Goal: Information Seeking & Learning: Learn about a topic

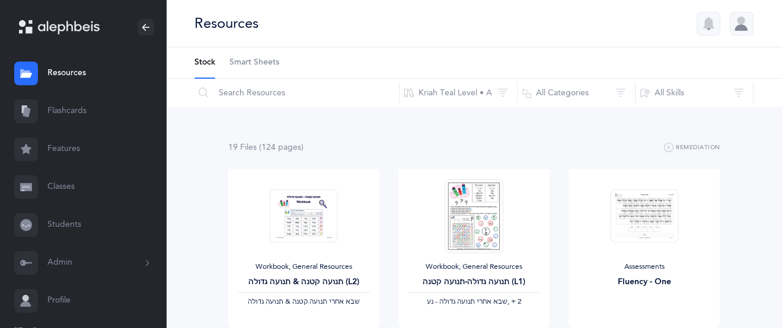
click at [60, 103] on link "Flashcards" at bounding box center [83, 111] width 166 height 38
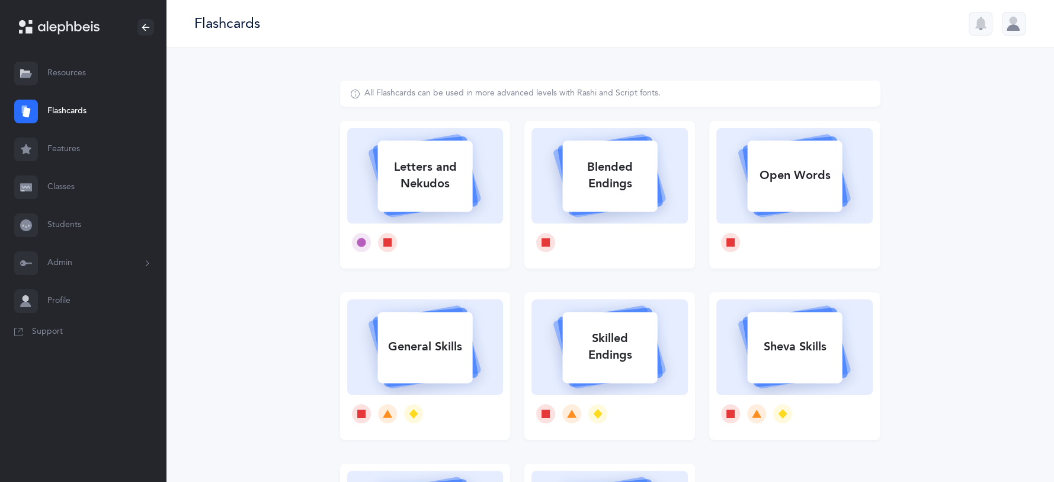
click at [71, 189] on link "Classes" at bounding box center [83, 187] width 166 height 38
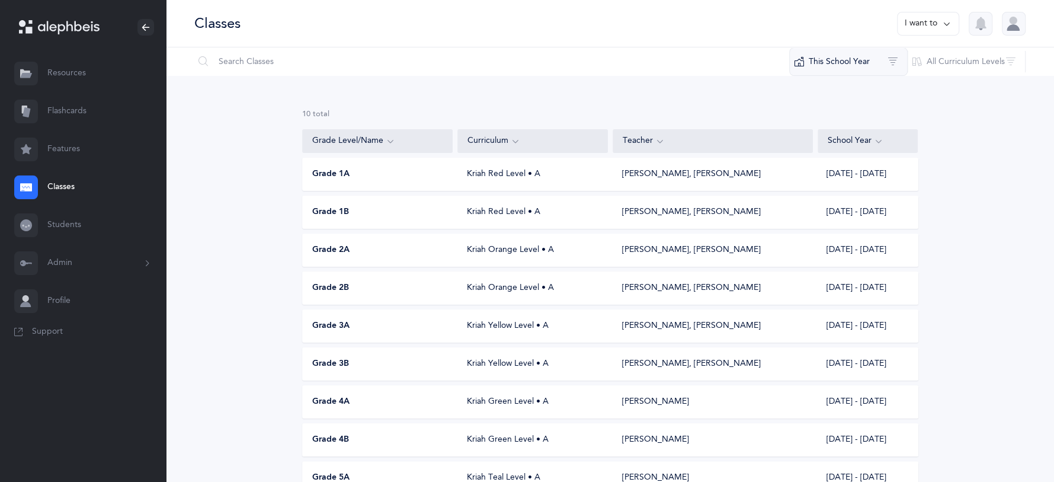
click at [781, 59] on button "This School Year" at bounding box center [848, 61] width 119 height 28
click at [781, 141] on button "[DATE] - [DATE]" at bounding box center [849, 148] width 98 height 24
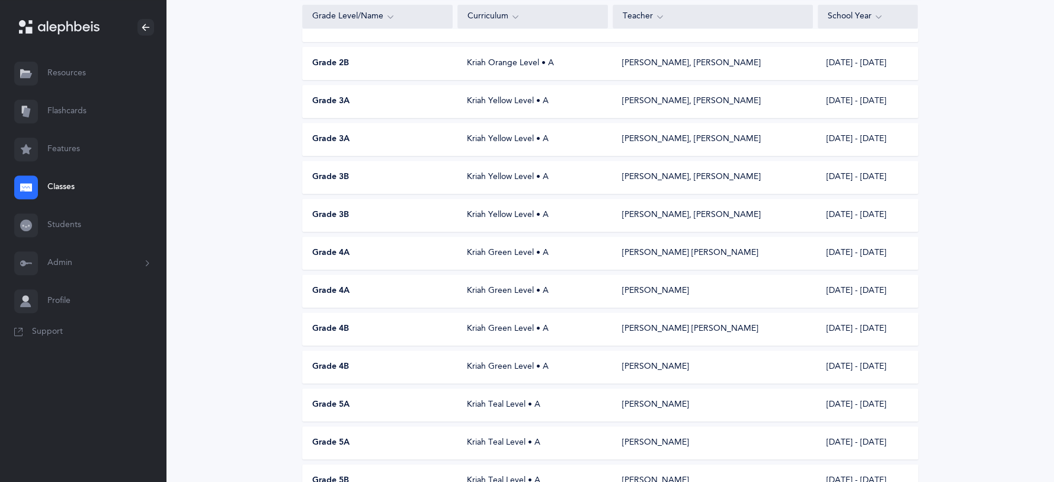
scroll to position [379, 0]
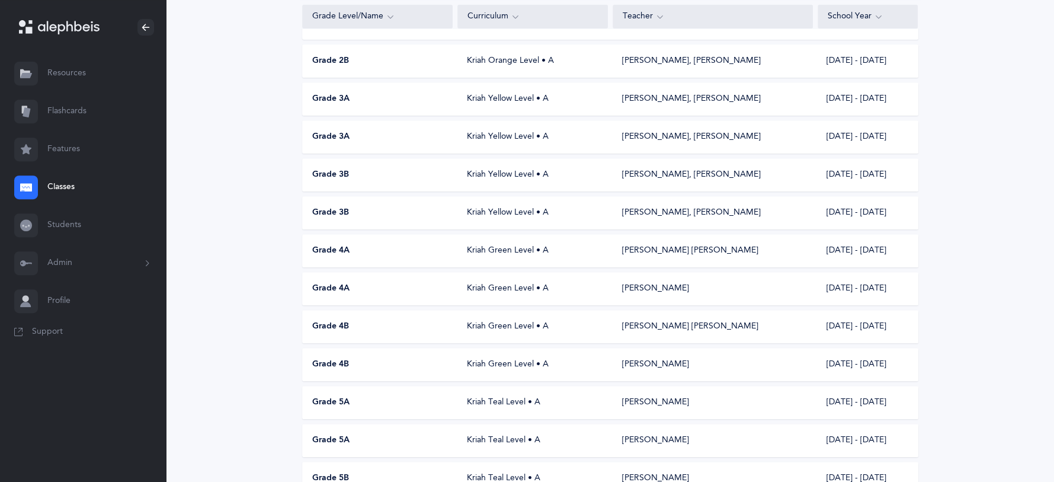
click at [401, 325] on div "Grade 4B" at bounding box center [378, 327] width 151 height 12
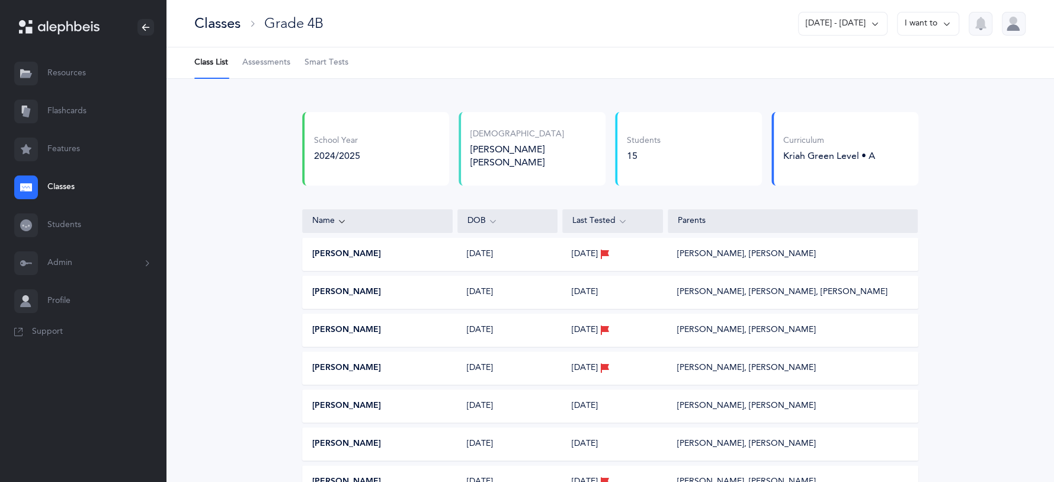
click at [211, 23] on div "Classes" at bounding box center [217, 24] width 46 height 20
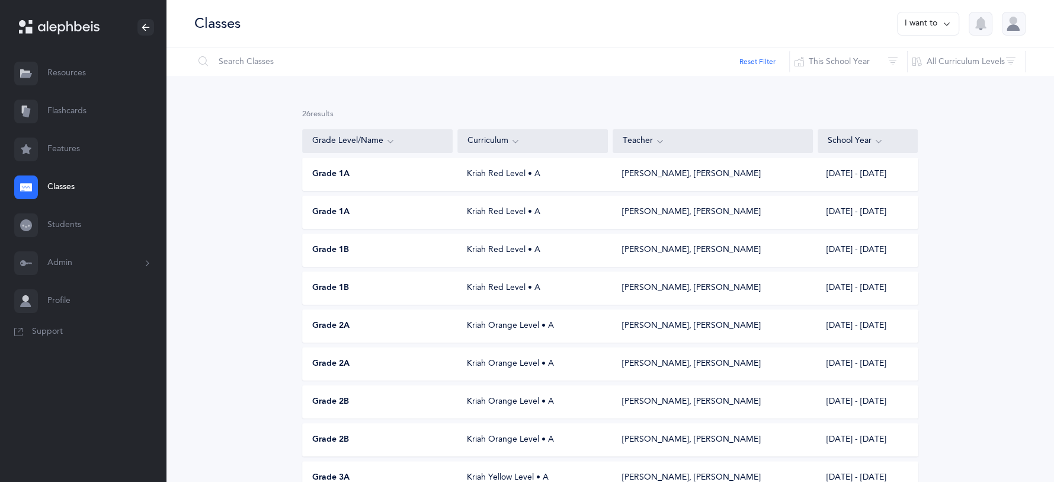
scroll to position [379, 0]
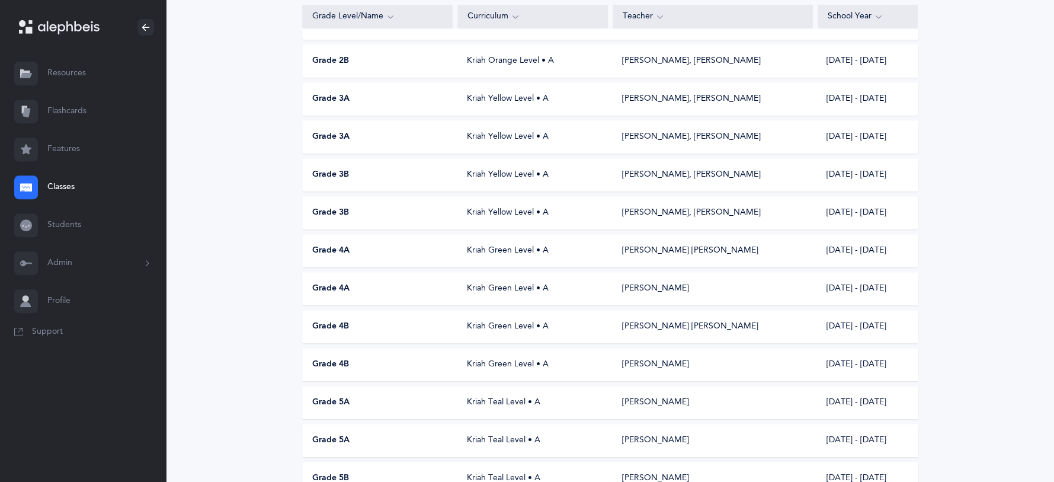
click at [355, 253] on div "Grade 4A" at bounding box center [378, 251] width 151 height 12
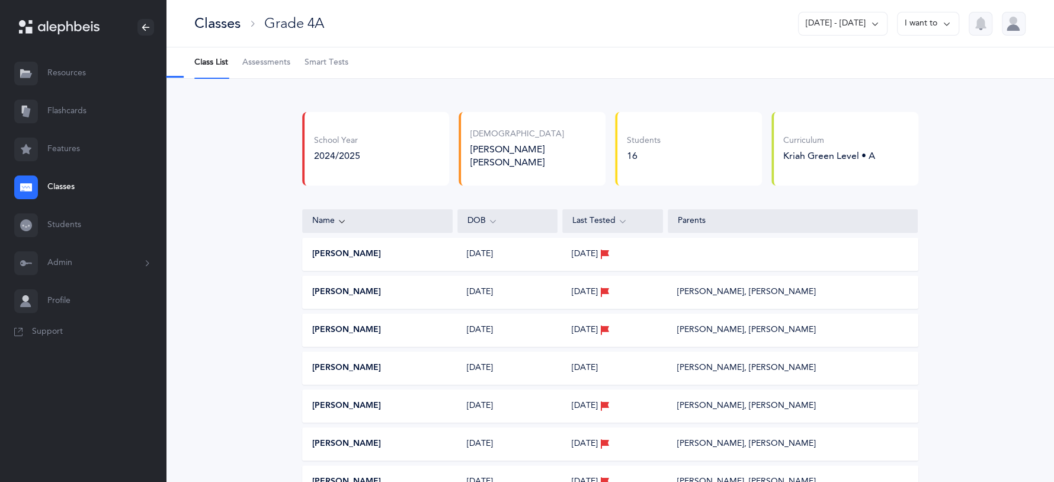
select select "13"
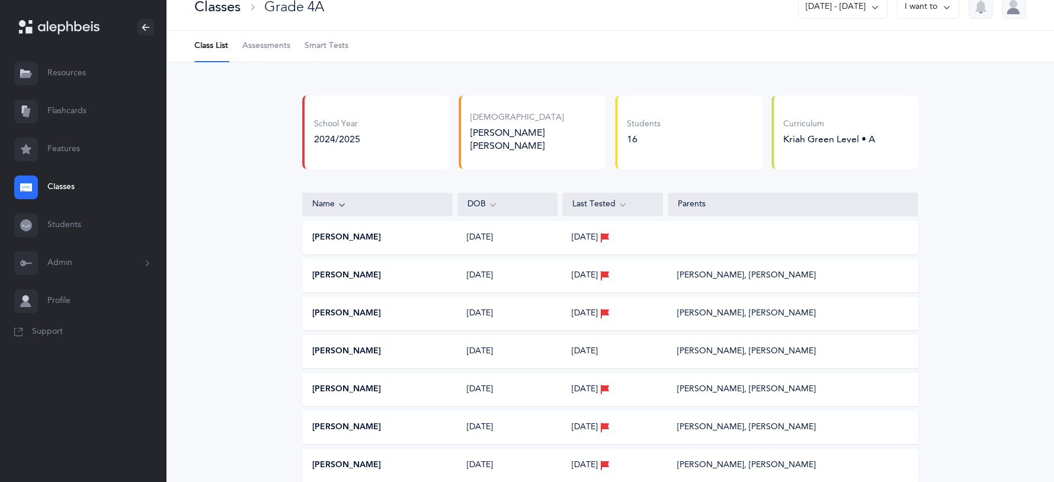
scroll to position [16, 0]
click at [266, 42] on span "Assessments" at bounding box center [266, 47] width 48 height 12
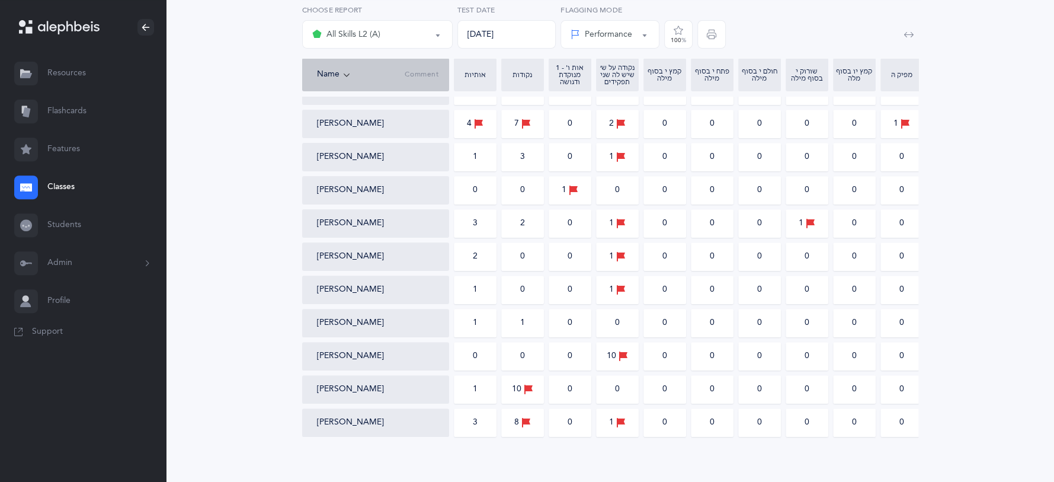
scroll to position [356, 0]
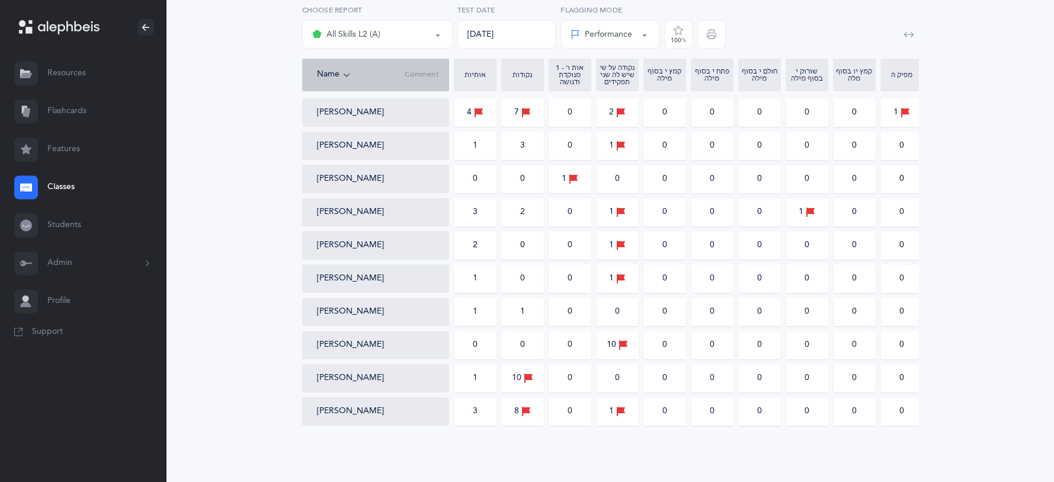
drag, startPoint x: 704, startPoint y: 422, endPoint x: 617, endPoint y: 434, distance: 87.9
click at [741, 328] on div "אותיות אותיות ונקודות L2 All Skills L2 (A) Rashi: אותיות All Skills L2 (A) Choo…" at bounding box center [610, 103] width 888 height 760
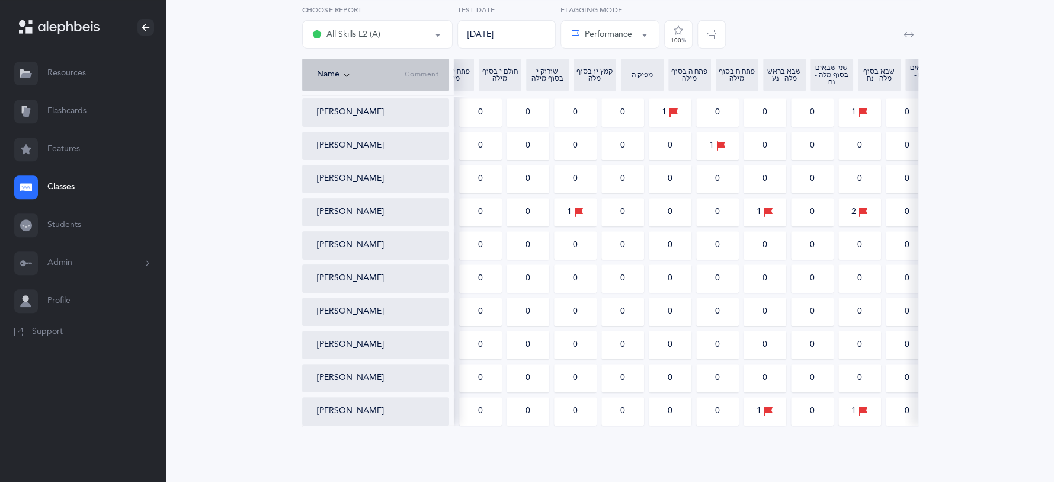
scroll to position [0, 0]
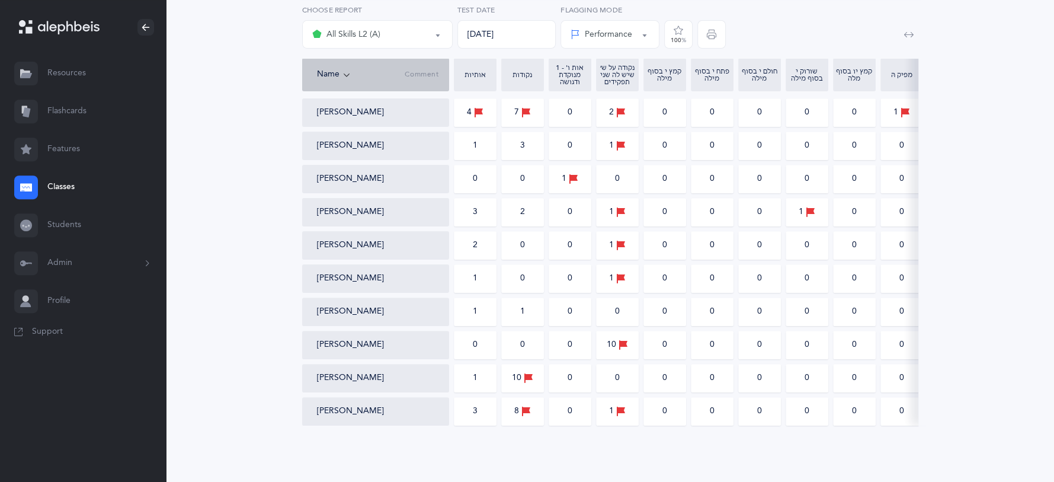
click at [533, 328] on div "Class Averages 1.5 3 0 1.5 0 0 0 0 0 0 0 0.5 0 0.5 0 0.5 0.5 1 0.5 0 4 91 NA 9 …" at bounding box center [610, 141] width 616 height 588
click at [781, 328] on div "אותיות אותיות ונקודות L2 All Skills L2 (A) Rashi: אותיות All Skills L2 (A) Choo…" at bounding box center [610, 93] width 822 height 684
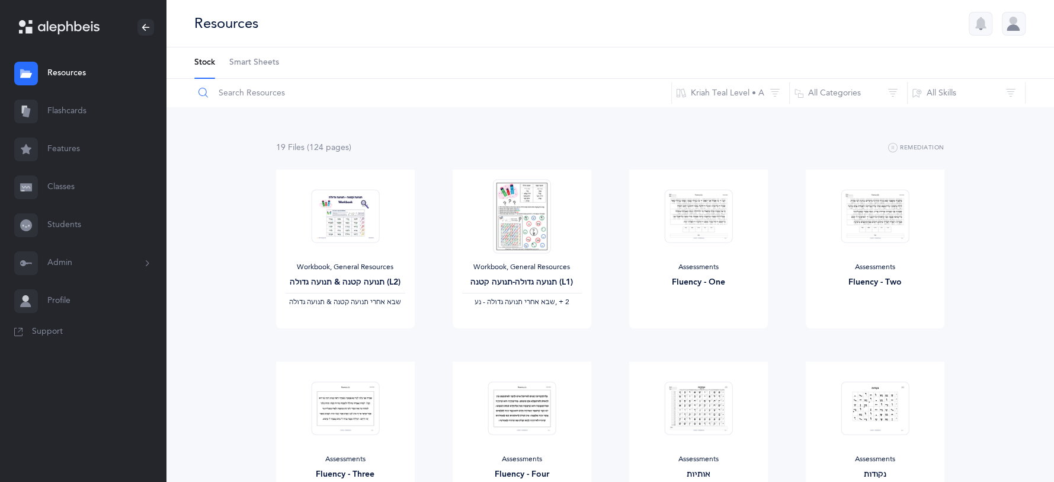
click at [272, 96] on input "text" at bounding box center [433, 93] width 478 height 28
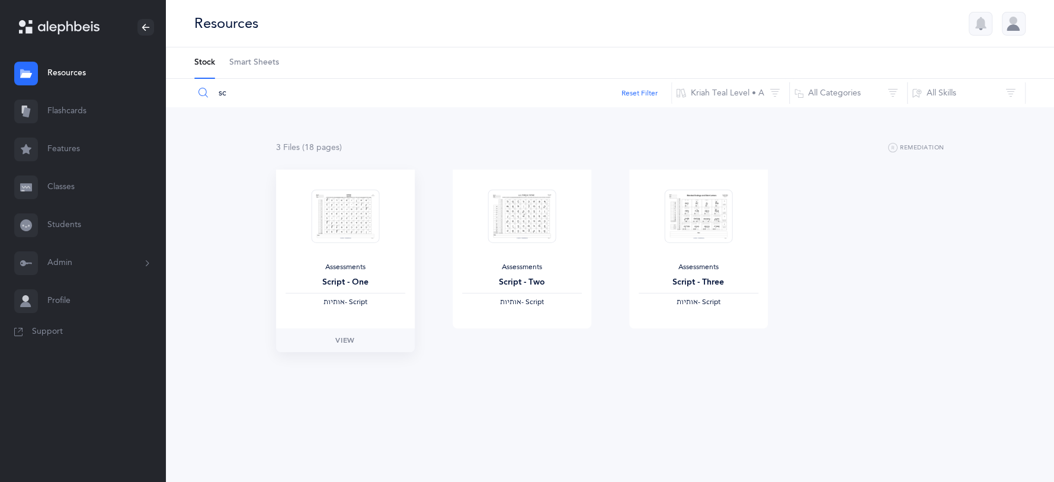
click at [340, 191] on img at bounding box center [345, 216] width 68 height 54
click at [335, 206] on img at bounding box center [345, 216] width 68 height 54
click at [352, 335] on span "View" at bounding box center [344, 340] width 19 height 11
click at [251, 95] on input "sc" at bounding box center [433, 93] width 478 height 28
type input "s"
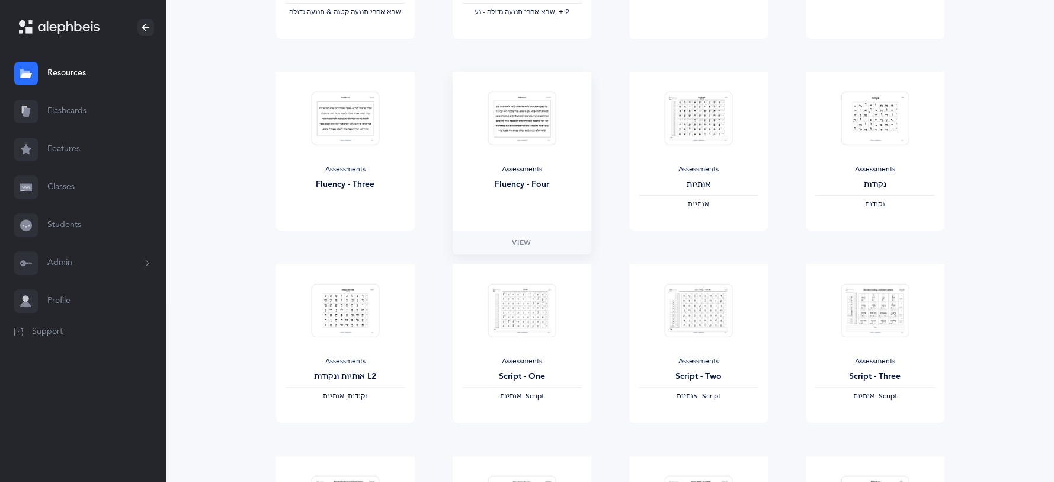
scroll to position [328, 0]
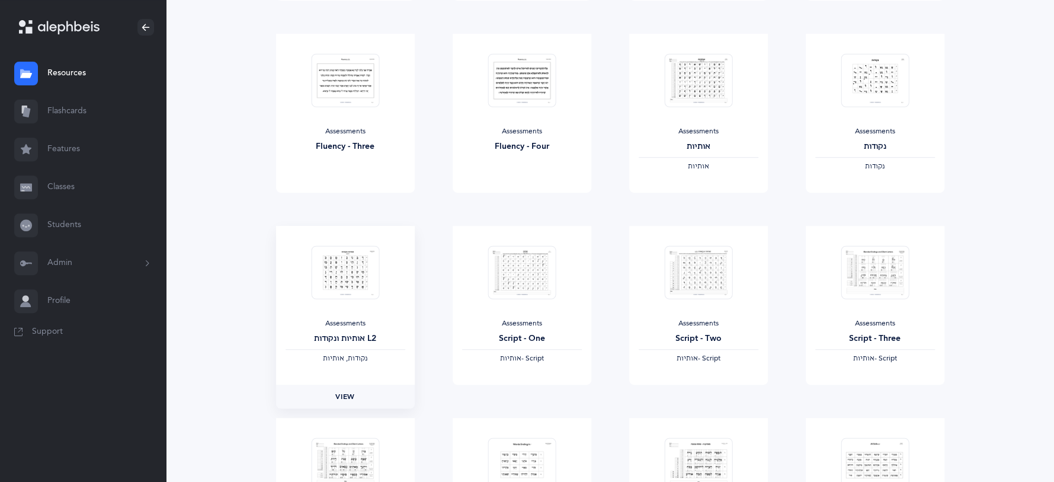
click at [369, 398] on link "View" at bounding box center [345, 397] width 139 height 24
